Goal: Information Seeking & Learning: Check status

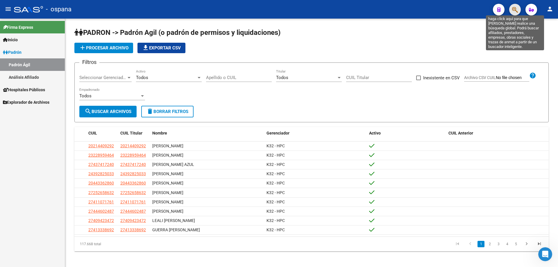
click at [514, 10] on icon "button" at bounding box center [515, 9] width 6 height 7
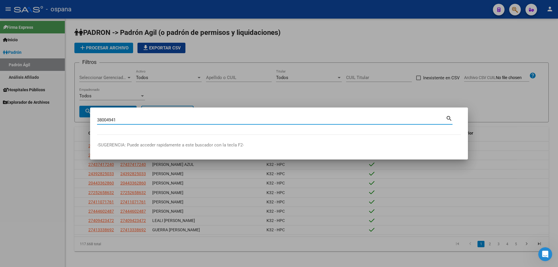
click at [141, 121] on input "38004941" at bounding box center [271, 119] width 349 height 5
type input "38004941"
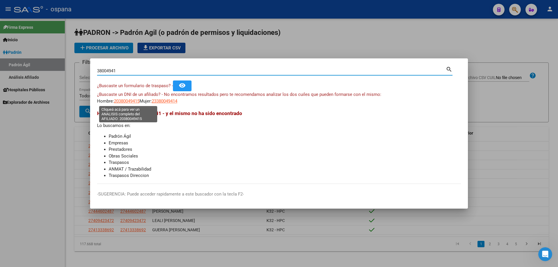
click at [136, 102] on span "20380049415" at bounding box center [127, 100] width 26 height 5
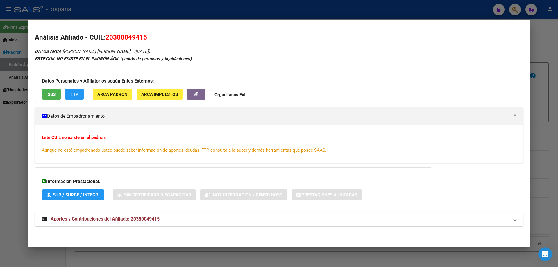
click at [43, 91] on button "SSS" at bounding box center [51, 94] width 19 height 11
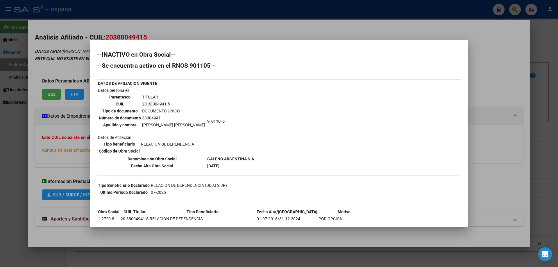
click at [155, 116] on td "38004941" at bounding box center [174, 118] width 64 height 6
copy td "38004941"
click at [236, 130] on td "9-0110-5" at bounding box center [231, 121] width 49 height 68
drag, startPoint x: 145, startPoint y: 89, endPoint x: 226, endPoint y: 196, distance: 134.3
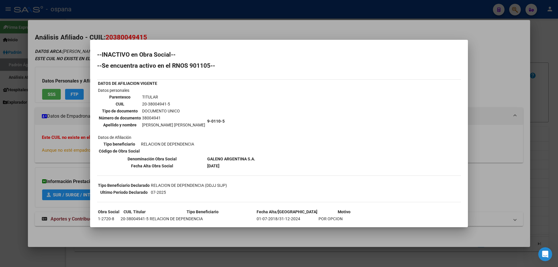
click at [225, 196] on div "--INACTIVO en Obra Social-- --Se encuentra activo en el RNOS 901105-- DATOS DE …" at bounding box center [279, 164] width 364 height 225
click at [253, 152] on div "--INACTIVO en Obra Social-- --Se encuentra activo en el RNOS 901105-- DATOS DE …" at bounding box center [279, 164] width 364 height 225
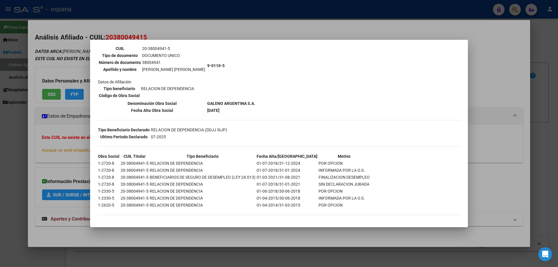
scroll to position [56, 0]
drag, startPoint x: 106, startPoint y: 160, endPoint x: 304, endPoint y: 225, distance: 208.4
click at [304, 225] on mat-dialog-container "--INACTIVO en Obra Social-- --Se encuentra activo en el RNOS 901105-- DATOS DE …" at bounding box center [279, 133] width 378 height 187
click at [320, 196] on td "INFORMADA POR LA O.S." at bounding box center [344, 197] width 52 height 6
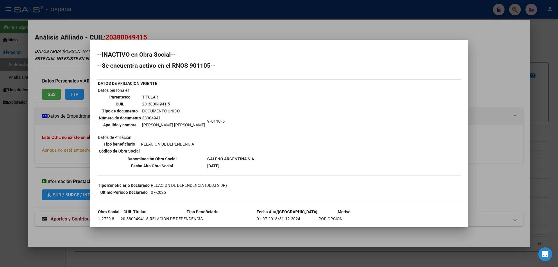
drag, startPoint x: 209, startPoint y: 125, endPoint x: 224, endPoint y: 159, distance: 36.7
click at [224, 159] on tbody "DATOS DE AFILIACION VIGENTE Datos personales Parentesco TITULAR CUIL 20-3800494…" at bounding box center [177, 124] width 158 height 89
click at [224, 155] on td "9-0110-5" at bounding box center [231, 121] width 49 height 68
drag, startPoint x: 167, startPoint y: 110, endPoint x: 195, endPoint y: 130, distance: 34.9
click at [195, 130] on td "Datos personales Parentesco TITULAR CUIL 20-38004941-5 Tipo de documento DOCUME…" at bounding box center [152, 121] width 109 height 68
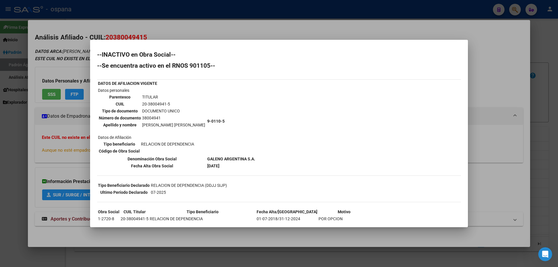
click at [231, 123] on td "9-0110-5" at bounding box center [231, 121] width 49 height 68
drag, startPoint x: 220, startPoint y: 156, endPoint x: 252, endPoint y: 159, distance: 32.7
click at [252, 159] on div "--INACTIVO en Obra Social-- --Se encuentra activo en el RNOS 901105-- DATOS DE …" at bounding box center [279, 164] width 364 height 225
click at [171, 118] on td "38004941" at bounding box center [174, 118] width 64 height 6
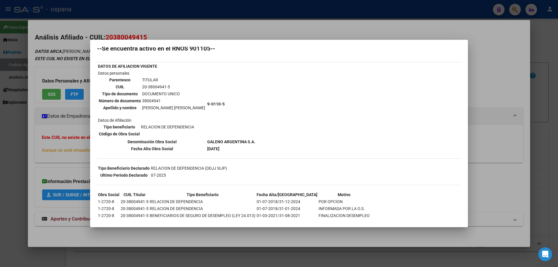
scroll to position [56, 0]
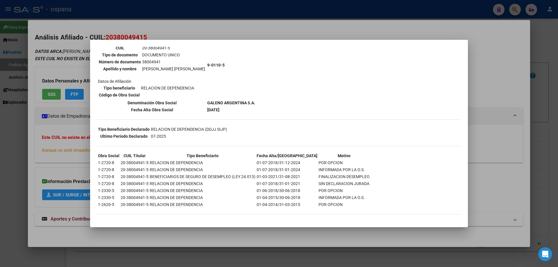
drag, startPoint x: 217, startPoint y: 121, endPoint x: 237, endPoint y: 175, distance: 57.6
click at [237, 175] on div "--INACTIVO en Obra Social-- --Se encuentra activo en el RNOS 901105-- DATOS DE …" at bounding box center [279, 108] width 364 height 225
click at [241, 158] on th "Tipo Beneficiario" at bounding box center [202, 156] width 106 height 6
drag, startPoint x: 188, startPoint y: 92, endPoint x: 267, endPoint y: 110, distance: 80.9
click at [267, 110] on div "--INACTIVO en Obra Social-- --Se encuentra activo en el RNOS 901105-- DATOS DE …" at bounding box center [279, 108] width 364 height 225
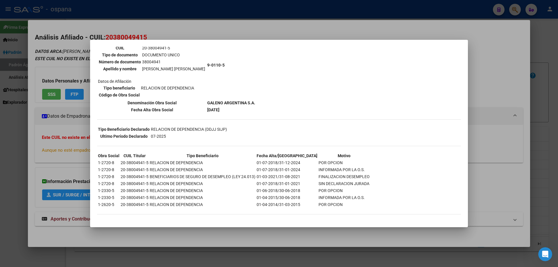
click at [263, 110] on div "--INACTIVO en Obra Social-- --Se encuentra activo en el RNOS 901105-- DATOS DE …" at bounding box center [279, 108] width 364 height 225
drag, startPoint x: 150, startPoint y: 126, endPoint x: 219, endPoint y: 131, distance: 69.9
click at [219, 131] on td "RELACION DE DEPENDENCIA (DDJJ SIJP)" at bounding box center [188, 129] width 77 height 6
click at [226, 132] on td "RELACION DE DEPENDENCIA (DDJJ SIJP)" at bounding box center [188, 129] width 77 height 6
drag, startPoint x: 144, startPoint y: 158, endPoint x: 272, endPoint y: 164, distance: 128.5
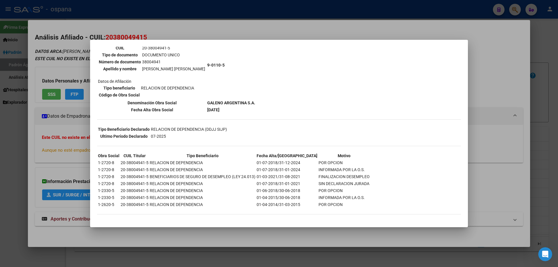
click at [272, 164] on tbody "Obra Social CUIL Titular Tipo Beneficiario Fecha Alta/Baja Motivo 1-2720-8 20-3…" at bounding box center [234, 180] width 272 height 55
click at [318, 175] on td "FINALIZACION DESEMPLEO" at bounding box center [344, 176] width 52 height 6
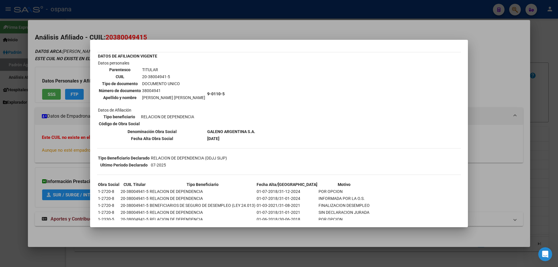
scroll to position [0, 0]
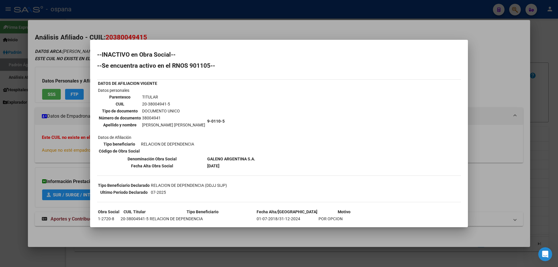
drag, startPoint x: 147, startPoint y: 116, endPoint x: 176, endPoint y: 120, distance: 28.9
click at [176, 120] on td "38004941" at bounding box center [174, 118] width 64 height 6
click at [207, 120] on b "9-0110-5" at bounding box center [215, 121] width 17 height 5
drag, startPoint x: 165, startPoint y: 123, endPoint x: 217, endPoint y: 128, distance: 52.8
click at [217, 128] on tr "Datos personales Parentesco TITULAR CUIL 20-38004941-5 Tipo de documento DOCUME…" at bounding box center [177, 121] width 158 height 68
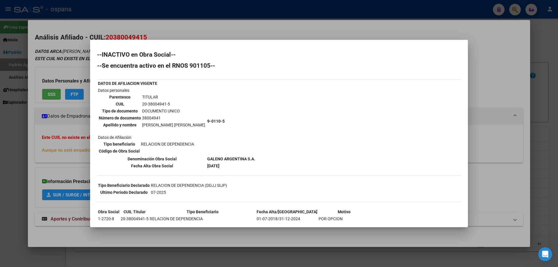
click at [222, 126] on td "9-0110-5" at bounding box center [231, 121] width 49 height 68
drag, startPoint x: 101, startPoint y: 53, endPoint x: 125, endPoint y: 51, distance: 24.0
click at [125, 51] on mat-dialog-content "--INACTIVO en Obra Social-- --Se encuentra activo en el RNOS 901105-- DATOS DE …" at bounding box center [279, 133] width 378 height 173
click at [169, 95] on td "TITULAR" at bounding box center [174, 97] width 64 height 6
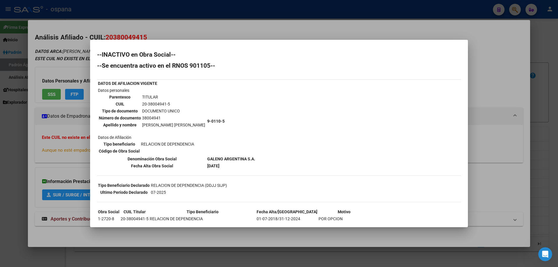
click at [197, 152] on td "Datos personales Parentesco TITULAR CUIL 20-38004941-5 Tipo de documento DOCUME…" at bounding box center [152, 121] width 109 height 68
click at [234, 128] on td "9-0110-5" at bounding box center [231, 121] width 49 height 68
click at [550, 87] on div at bounding box center [279, 133] width 558 height 267
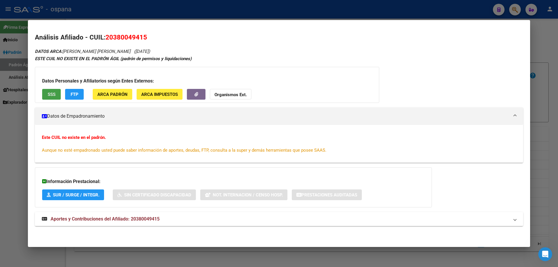
click at [54, 94] on span "SSS" at bounding box center [52, 94] width 8 height 5
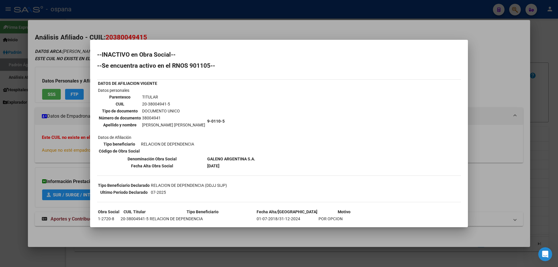
click at [156, 104] on td "20-38004941-5" at bounding box center [174, 104] width 64 height 6
copy tbody "20-38004941-5"
